Goal: Information Seeking & Learning: Learn about a topic

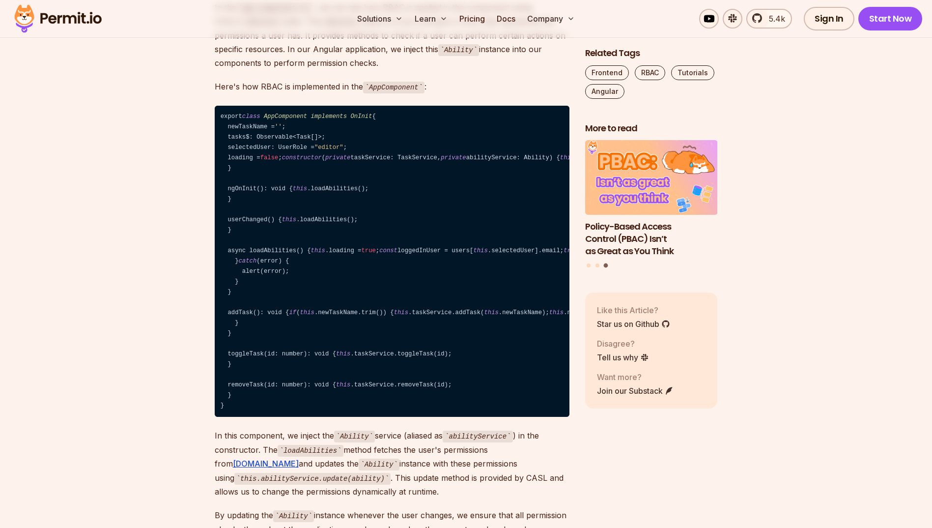
drag, startPoint x: 0, startPoint y: 0, endPoint x: 743, endPoint y: 106, distance: 750.7
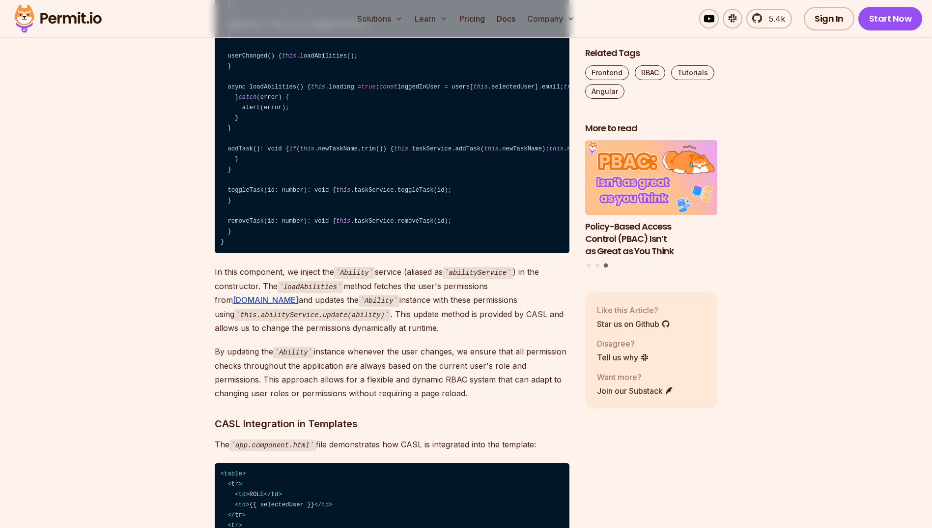
scroll to position [4749, 0]
drag, startPoint x: 450, startPoint y: 261, endPoint x: 426, endPoint y: 252, distance: 26.3
drag, startPoint x: 215, startPoint y: 246, endPoint x: 351, endPoint y: 243, distance: 136.1
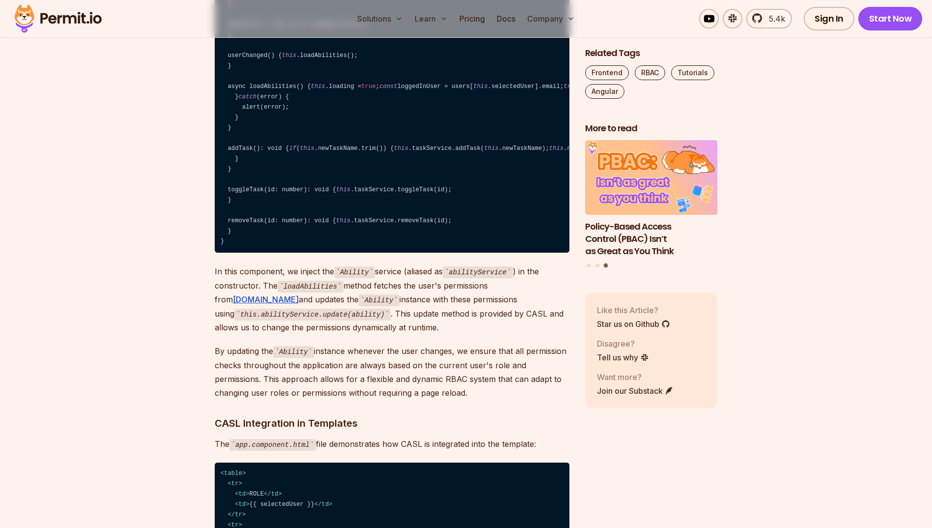
drag, startPoint x: 351, startPoint y: 243, endPoint x: 338, endPoint y: 230, distance: 17.7
drag, startPoint x: 393, startPoint y: 227, endPoint x: 370, endPoint y: 224, distance: 22.3
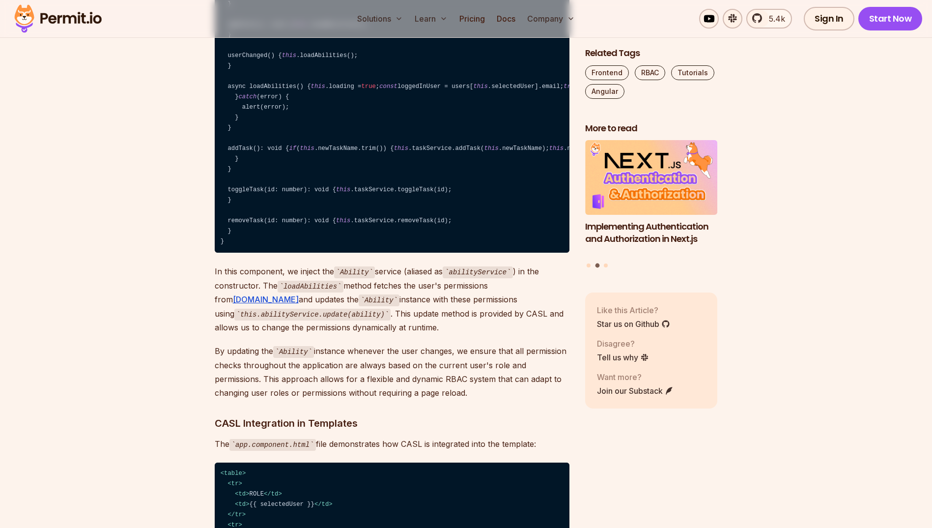
drag, startPoint x: 431, startPoint y: 347, endPoint x: 206, endPoint y: 265, distance: 239.5
drag, startPoint x: 206, startPoint y: 246, endPoint x: 438, endPoint y: 345, distance: 252.2
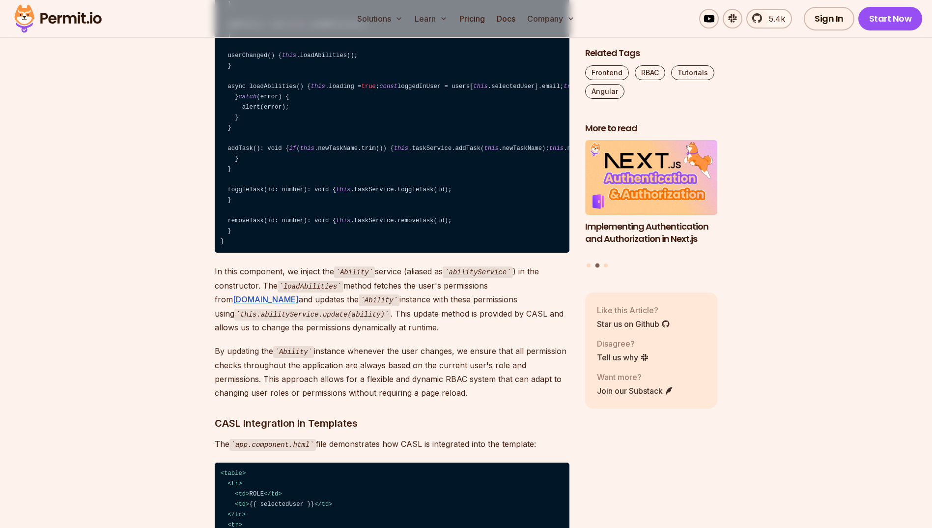
drag, startPoint x: 401, startPoint y: 315, endPoint x: 383, endPoint y: 316, distance: 18.7
drag, startPoint x: 382, startPoint y: 316, endPoint x: 368, endPoint y: 303, distance: 19.5
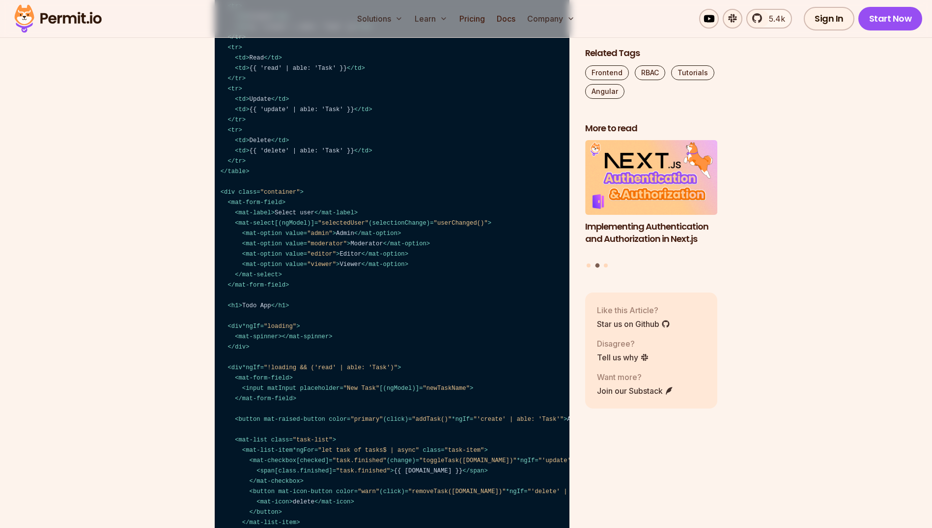
scroll to position [5404, 0]
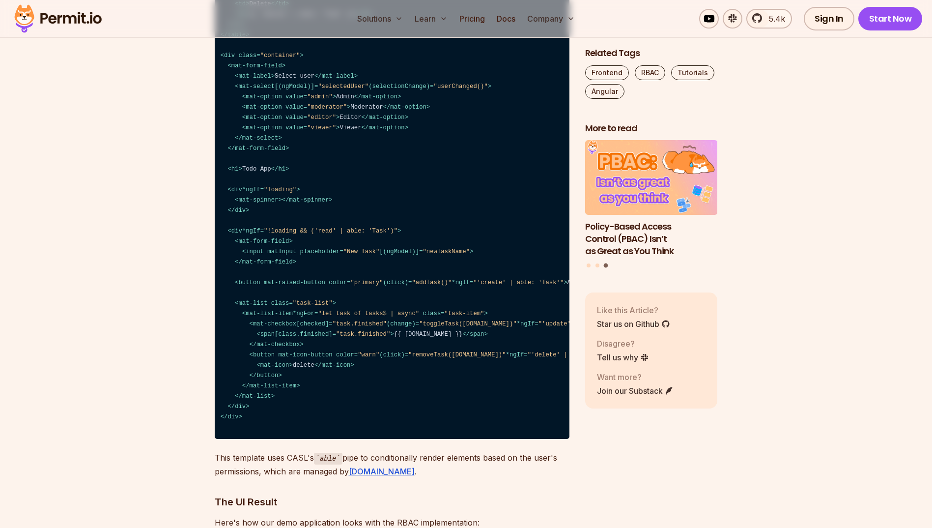
drag, startPoint x: 200, startPoint y: 221, endPoint x: 420, endPoint y: 281, distance: 227.6
drag, startPoint x: 414, startPoint y: 284, endPoint x: 409, endPoint y: 286, distance: 5.3
drag, startPoint x: 409, startPoint y: 286, endPoint x: 393, endPoint y: 282, distance: 16.2
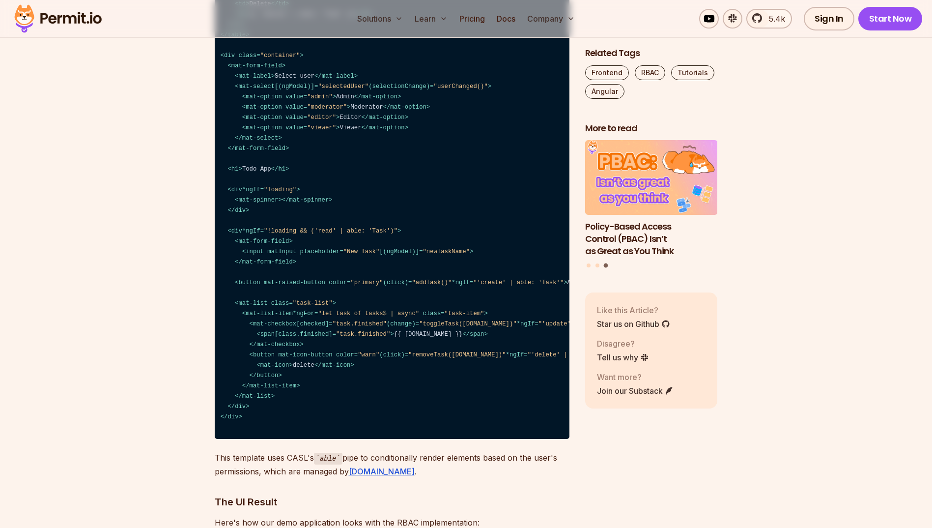
drag, startPoint x: 356, startPoint y: 224, endPoint x: 413, endPoint y: 265, distance: 70.1
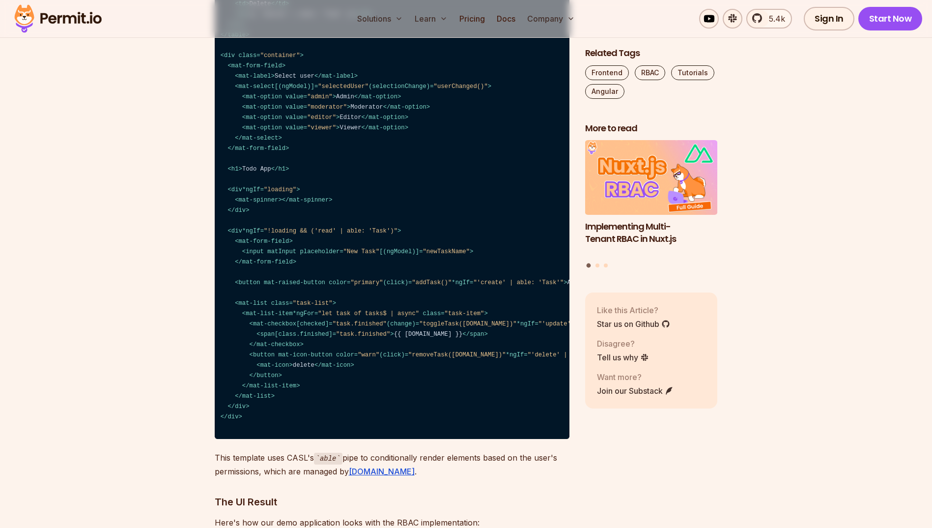
drag, startPoint x: 376, startPoint y: 225, endPoint x: 334, endPoint y: 241, distance: 44.8
drag, startPoint x: 418, startPoint y: 260, endPoint x: 401, endPoint y: 260, distance: 16.7
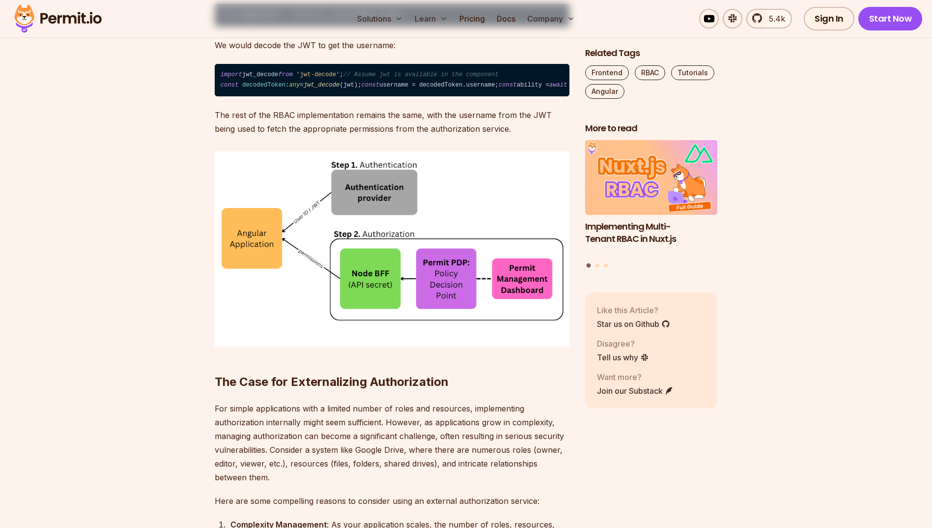
scroll to position [6386, 0]
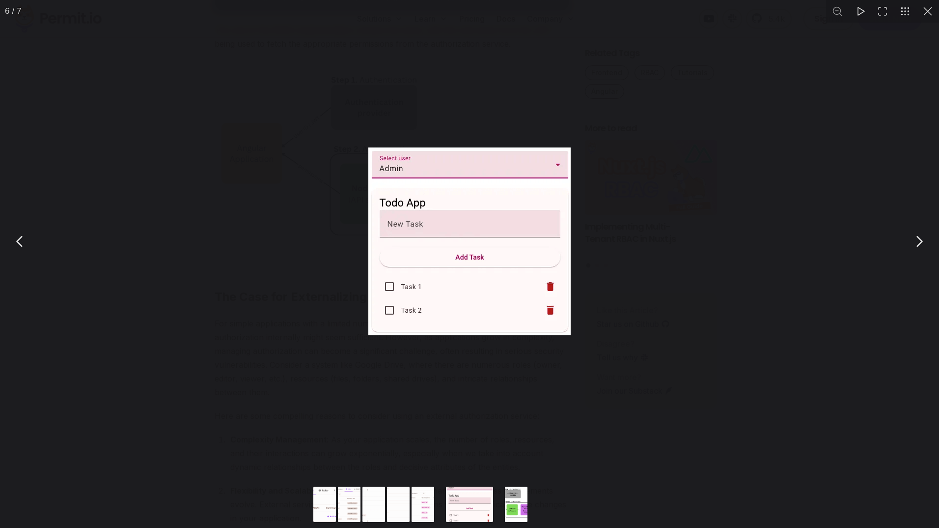
click at [426, 165] on img "You can close this modal content with the ESC key" at bounding box center [469, 241] width 202 height 188
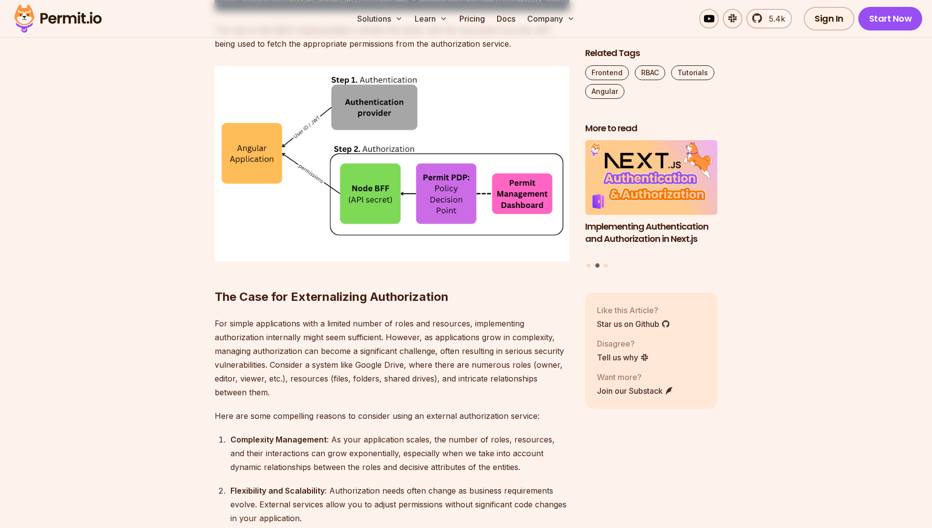
drag, startPoint x: 442, startPoint y: 291, endPoint x: 431, endPoint y: 242, distance: 50.9
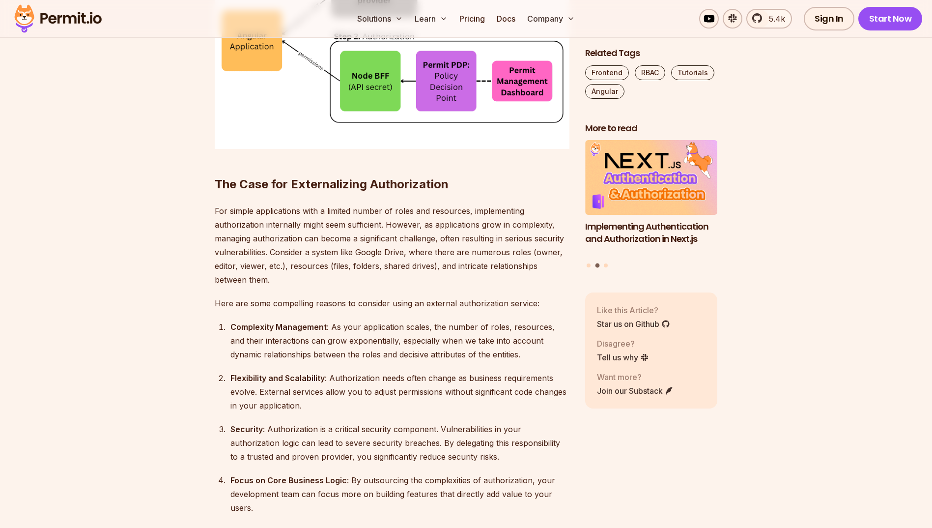
scroll to position [6632, 0]
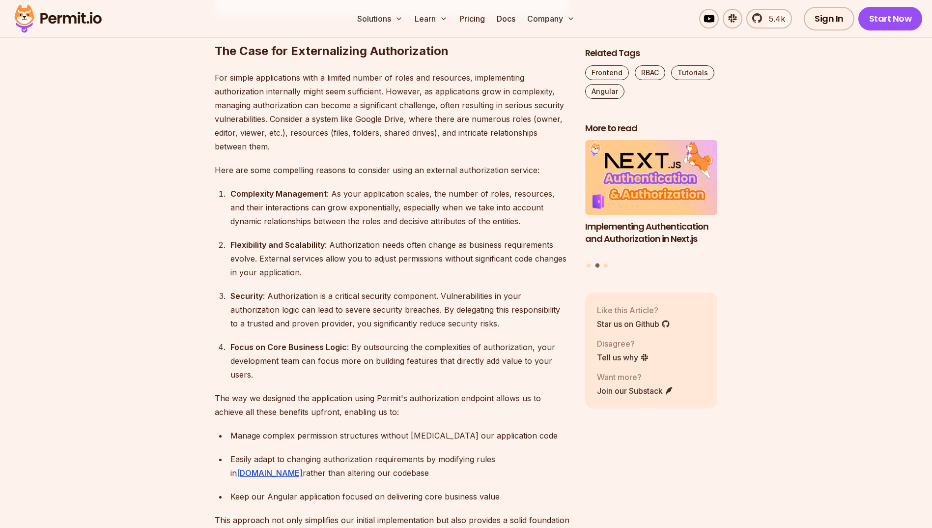
drag, startPoint x: 202, startPoint y: 191, endPoint x: 435, endPoint y: 266, distance: 244.5
drag, startPoint x: 422, startPoint y: 262, endPoint x: 406, endPoint y: 258, distance: 16.1
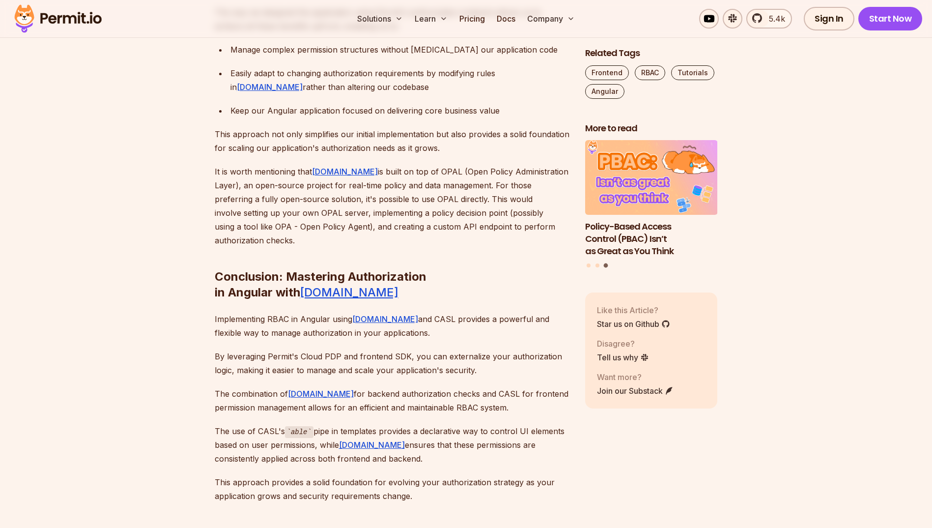
scroll to position [7041, 0]
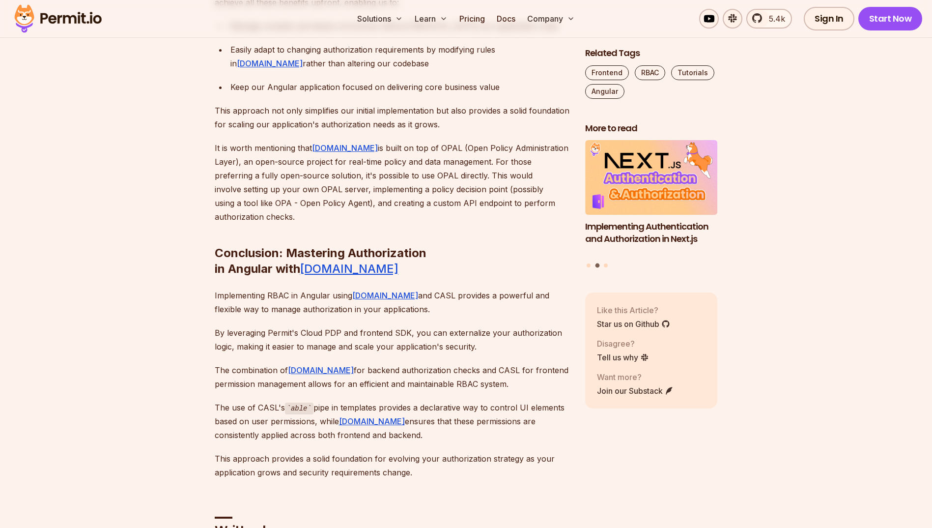
drag, startPoint x: 449, startPoint y: 332, endPoint x: 421, endPoint y: 342, distance: 29.8
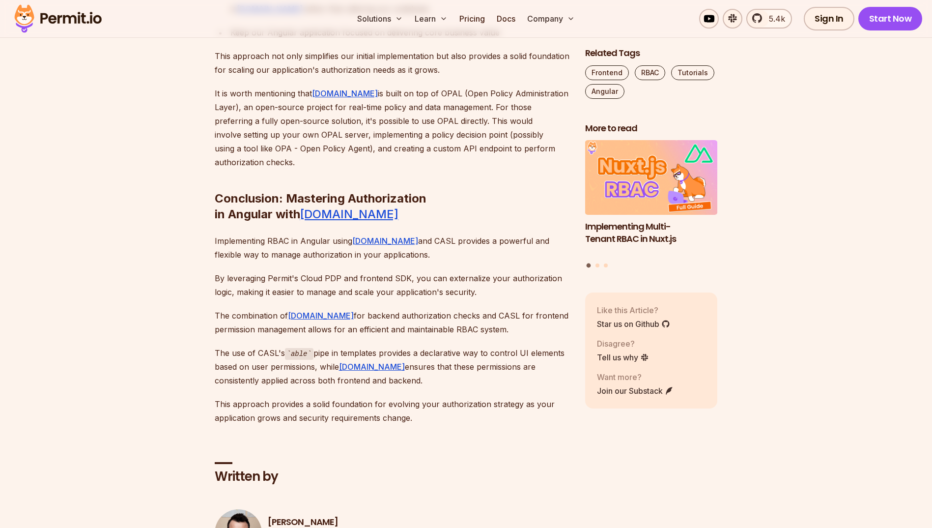
scroll to position [7205, 0]
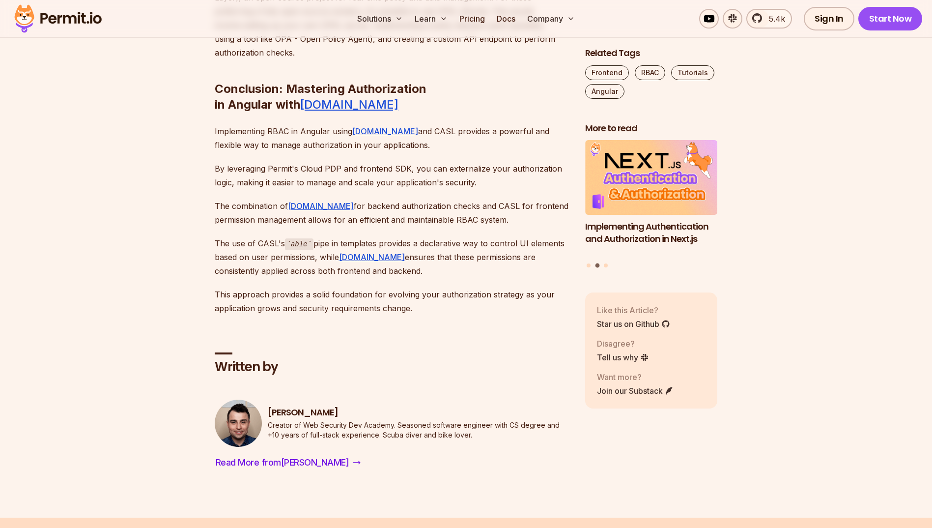
drag, startPoint x: 400, startPoint y: 258, endPoint x: 368, endPoint y: 253, distance: 32.8
drag, startPoint x: 209, startPoint y: 155, endPoint x: 474, endPoint y: 159, distance: 265.3
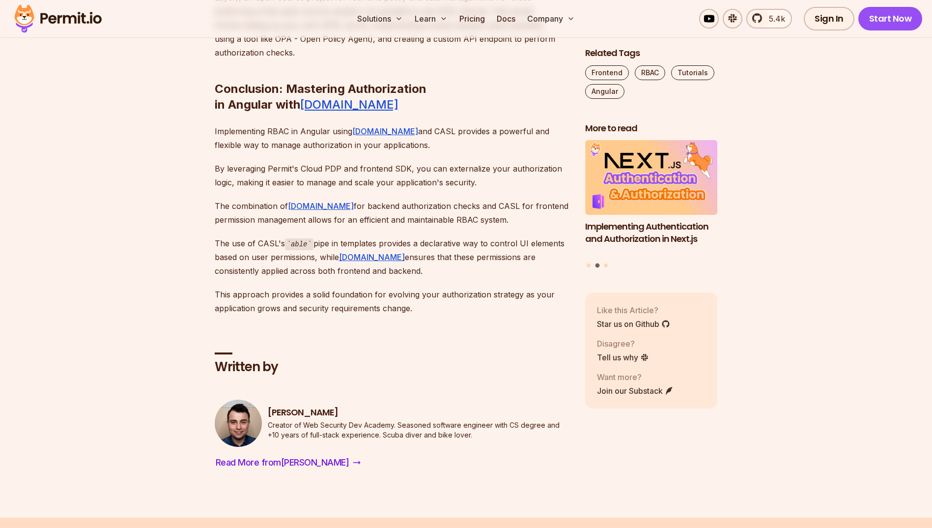
drag, startPoint x: 354, startPoint y: 156, endPoint x: 441, endPoint y: 158, distance: 87.5
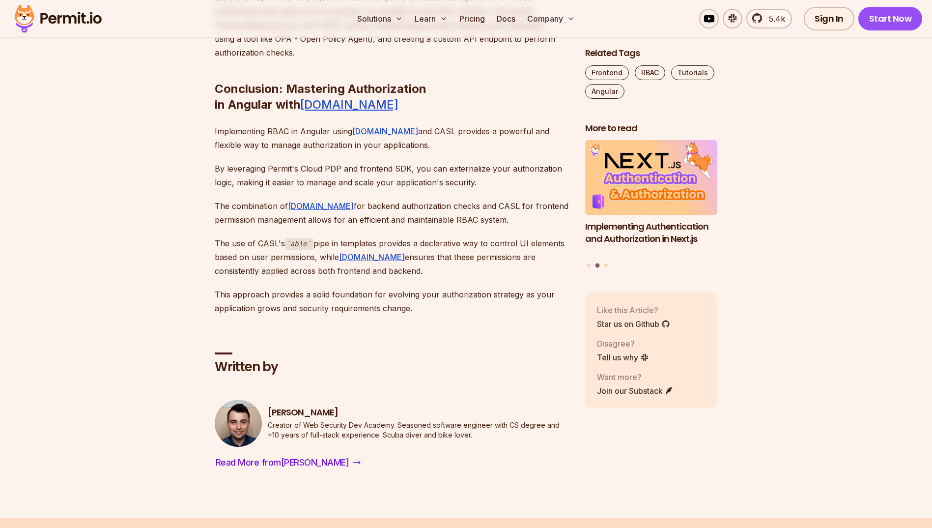
drag, startPoint x: 431, startPoint y: 156, endPoint x: 412, endPoint y: 174, distance: 26.4
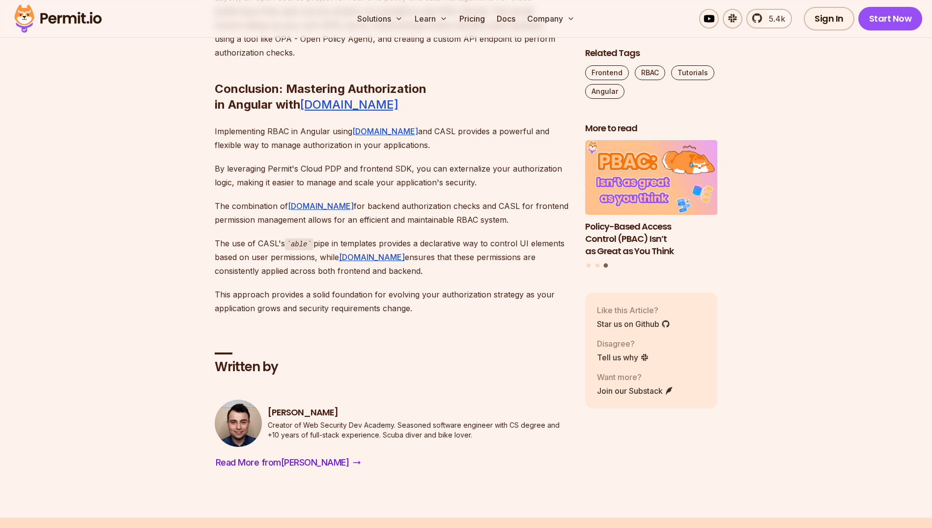
drag, startPoint x: 403, startPoint y: 172, endPoint x: 335, endPoint y: 180, distance: 68.7
drag, startPoint x: 209, startPoint y: 180, endPoint x: 327, endPoint y: 194, distance: 118.7
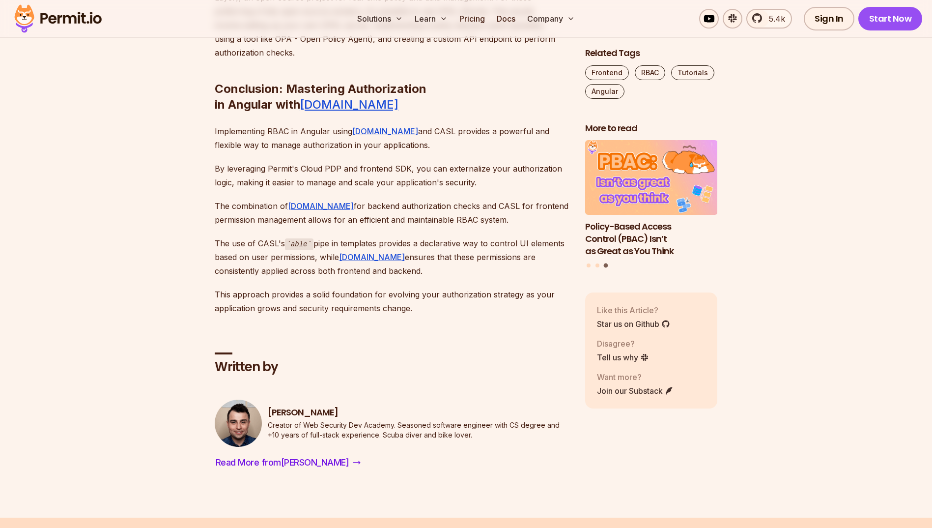
drag, startPoint x: 364, startPoint y: 194, endPoint x: 440, endPoint y: 202, distance: 76.1
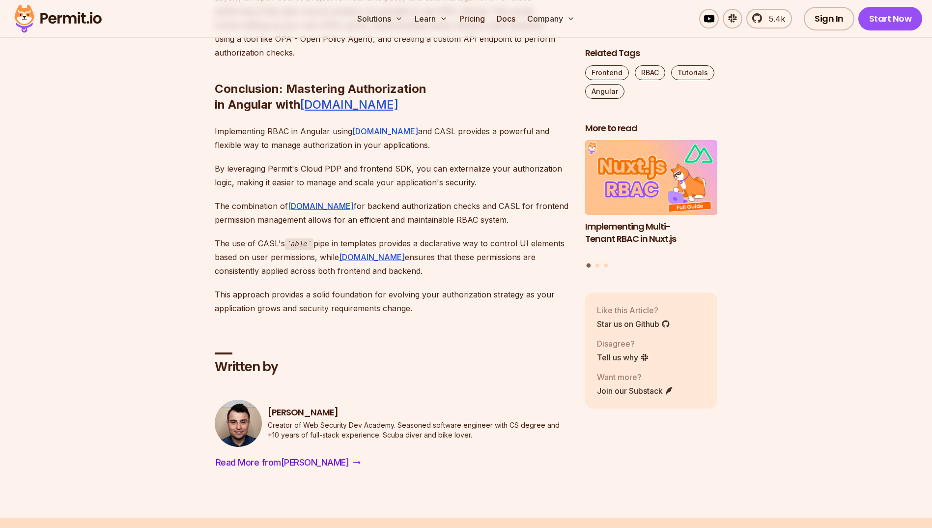
drag, startPoint x: 384, startPoint y: 195, endPoint x: 512, endPoint y: 193, distance: 128.2
drag, startPoint x: 512, startPoint y: 193, endPoint x: 492, endPoint y: 202, distance: 22.6
drag, startPoint x: 397, startPoint y: 257, endPoint x: 368, endPoint y: 255, distance: 28.6
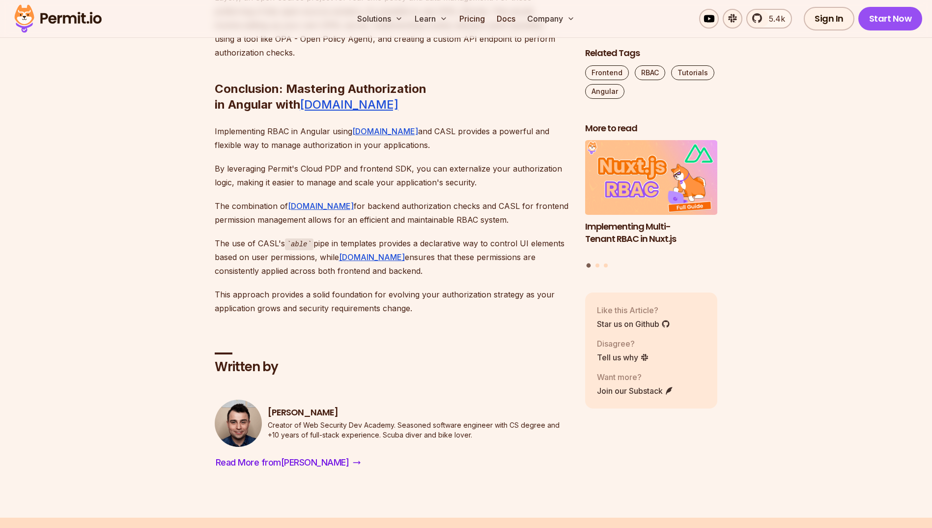
drag, startPoint x: 368, startPoint y: 255, endPoint x: 350, endPoint y: 251, distance: 19.1
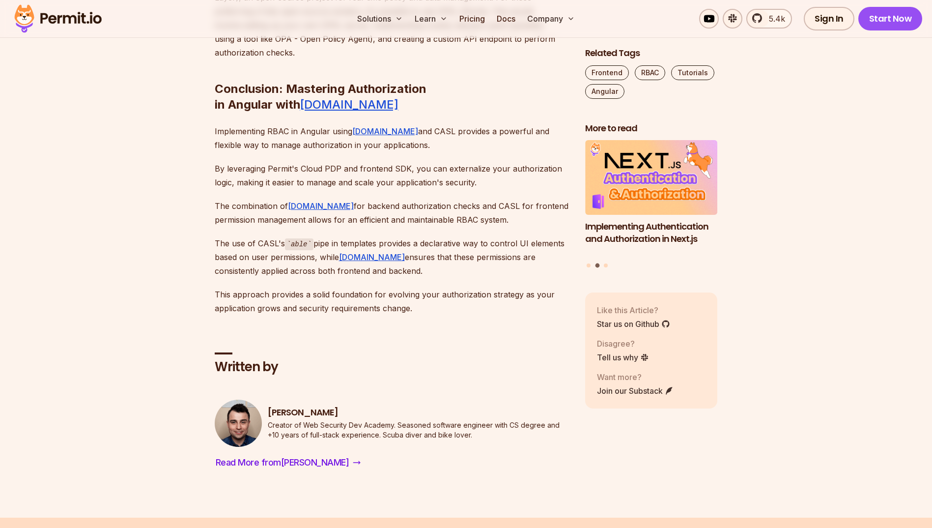
drag, startPoint x: 376, startPoint y: 232, endPoint x: 359, endPoint y: 215, distance: 24.3
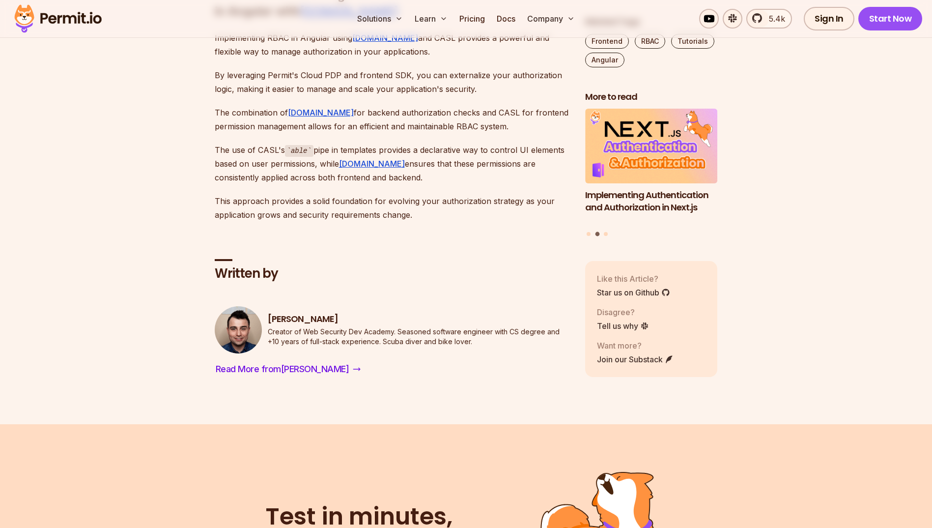
scroll to position [7451, 0]
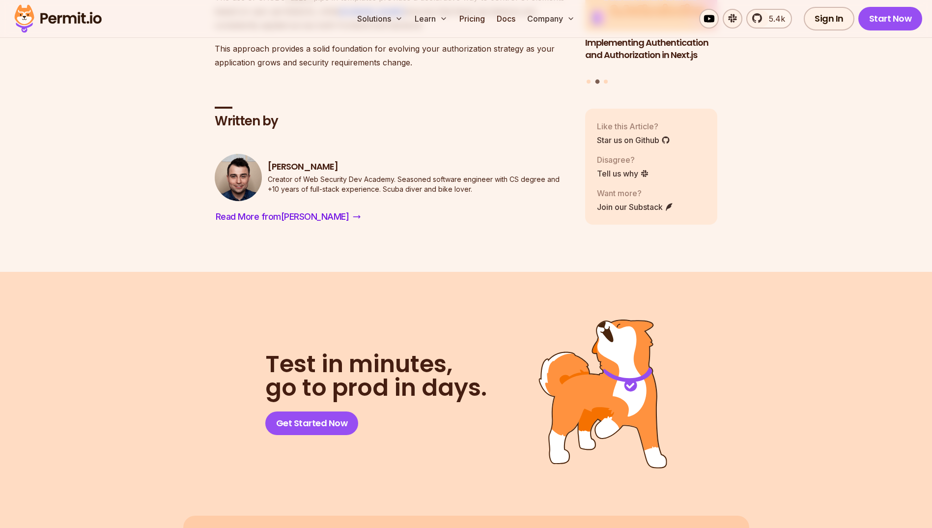
drag, startPoint x: 205, startPoint y: 257, endPoint x: 426, endPoint y: 267, distance: 221.3
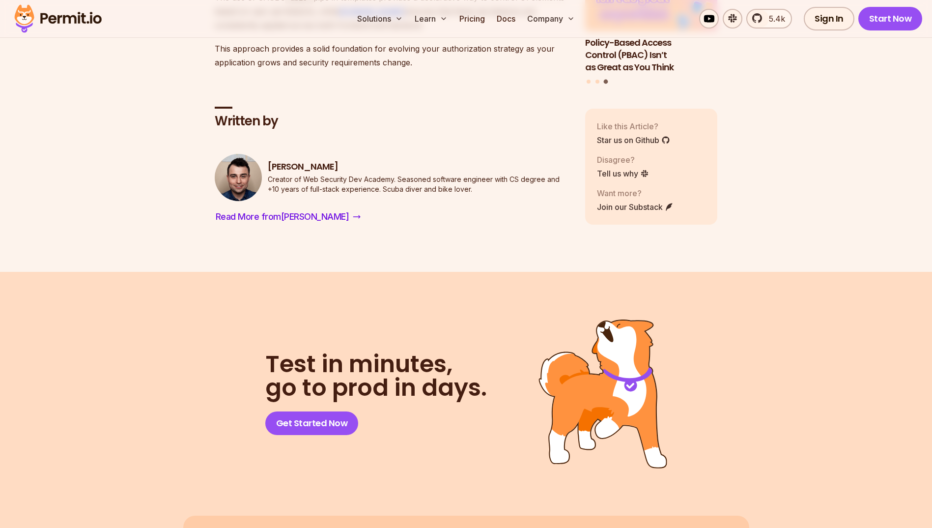
drag, startPoint x: 474, startPoint y: 259, endPoint x: 459, endPoint y: 280, distance: 25.4
